Goal: Information Seeking & Learning: Check status

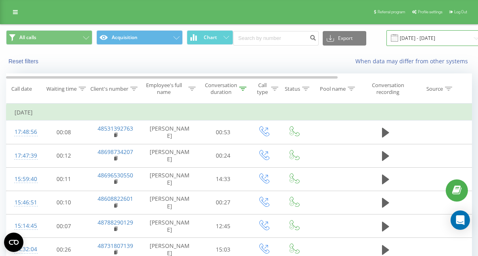
click at [418, 41] on input "[DATE] - [DATE]" at bounding box center [436, 38] width 98 height 16
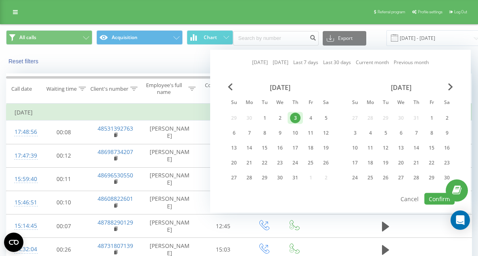
click at [259, 63] on link "[DATE]" at bounding box center [260, 63] width 16 height 8
click at [435, 202] on button "Confirm" at bounding box center [439, 199] width 30 height 12
type input "[DATE] - [DATE]"
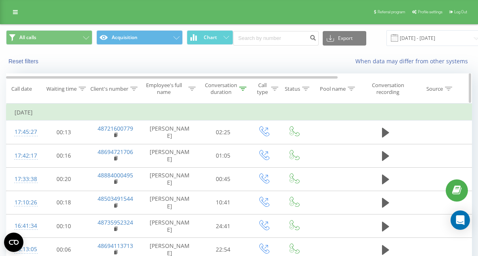
click at [241, 89] on icon at bounding box center [242, 89] width 7 height 4
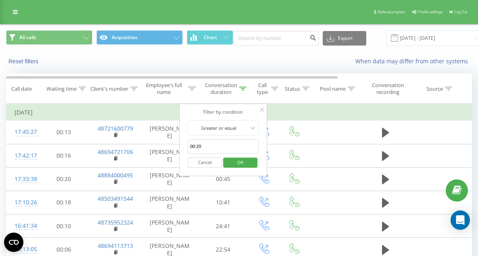
click at [246, 161] on span "OK" at bounding box center [240, 162] width 23 height 13
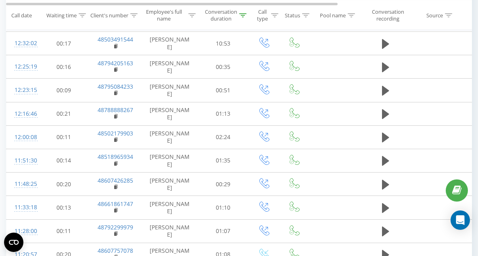
scroll to position [482, 0]
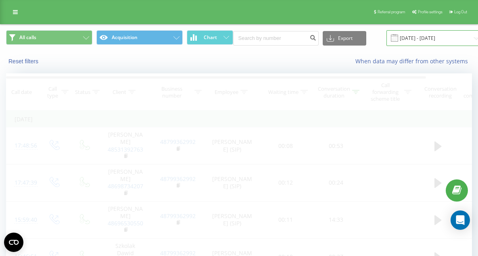
click at [445, 38] on input "[DATE] - [DATE]" at bounding box center [436, 38] width 98 height 16
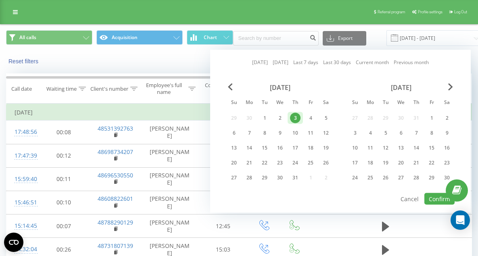
click at [257, 64] on link "[DATE]" at bounding box center [260, 63] width 16 height 8
click at [436, 201] on button "Confirm" at bounding box center [439, 199] width 30 height 12
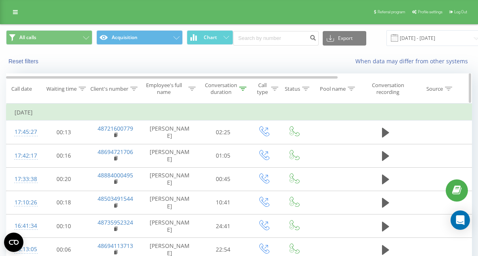
click at [227, 95] on div "Conversation duration" at bounding box center [221, 89] width 32 height 14
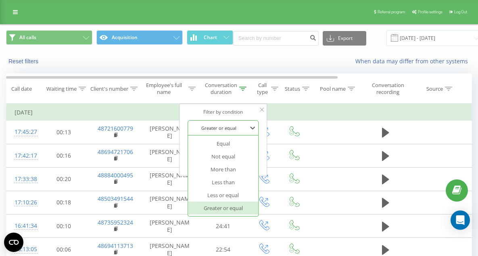
click at [233, 126] on div at bounding box center [218, 128] width 57 height 8
click at [297, 113] on td "[DATE]" at bounding box center [333, 113] width 654 height 16
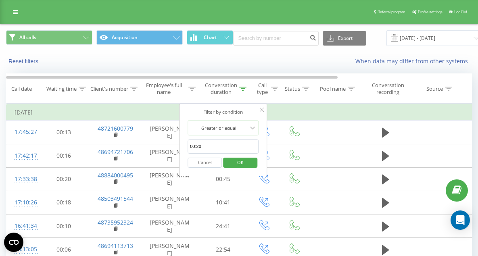
click at [233, 167] on span "OK" at bounding box center [240, 162] width 23 height 13
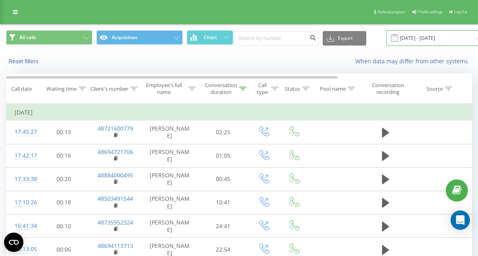
click at [399, 40] on input "[DATE] - [DATE]" at bounding box center [436, 38] width 98 height 16
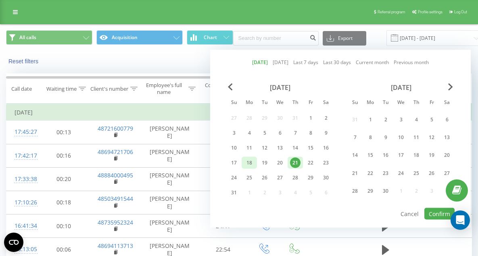
click at [252, 166] on div "18" at bounding box center [249, 163] width 10 height 10
click at [435, 211] on button "Confirm" at bounding box center [439, 214] width 30 height 12
type input "[DATE] - [DATE]"
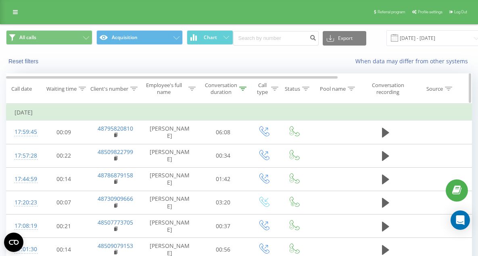
click at [233, 91] on div "Conversation duration" at bounding box center [221, 89] width 32 height 14
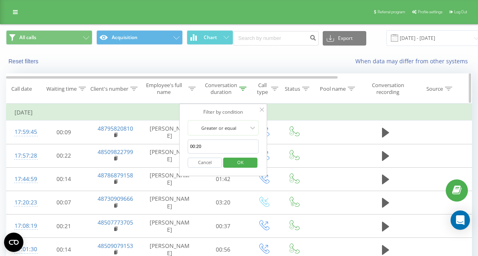
click at [358, 103] on th "Pool name" at bounding box center [335, 89] width 52 height 30
click at [253, 162] on button "OK" at bounding box center [240, 163] width 34 height 10
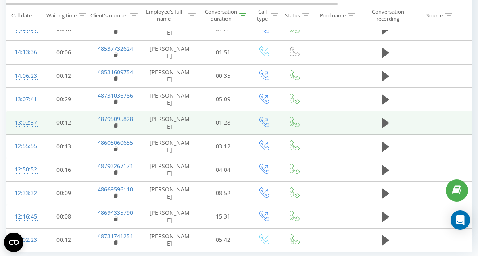
scroll to position [482, 0]
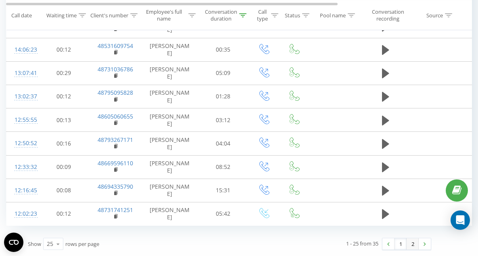
click at [414, 243] on link "2" at bounding box center [413, 243] width 12 height 11
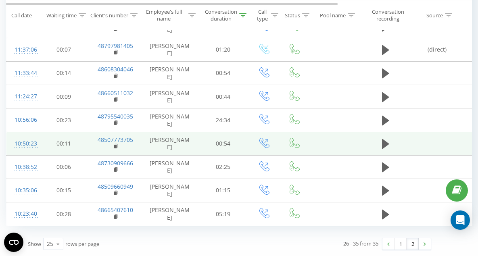
scroll to position [61, 0]
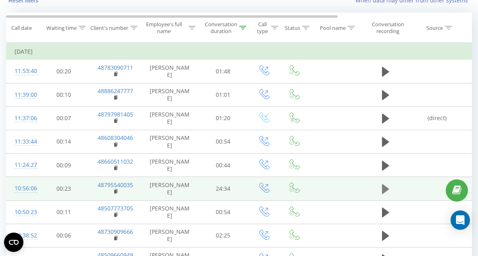
click at [385, 189] on icon at bounding box center [385, 189] width 7 height 10
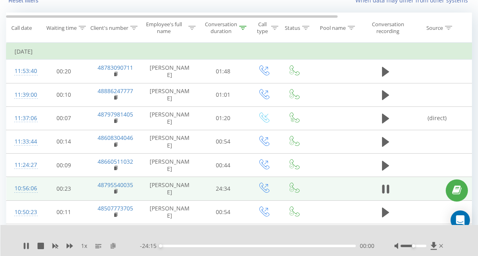
click at [112, 246] on icon at bounding box center [113, 246] width 7 height 6
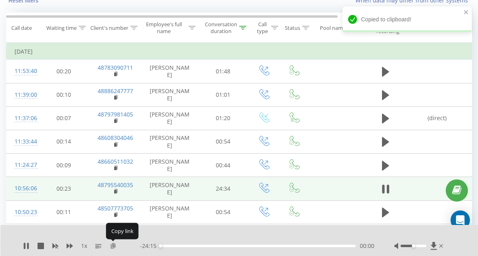
click at [114, 246] on icon at bounding box center [113, 246] width 7 height 6
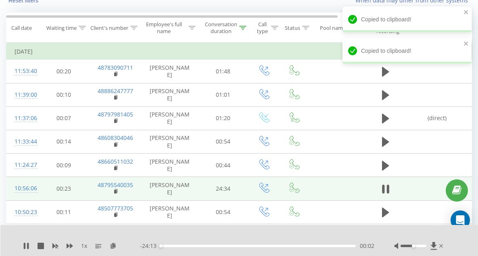
scroll to position [60, 0]
